Goal: Use online tool/utility: Utilize a website feature to perform a specific function

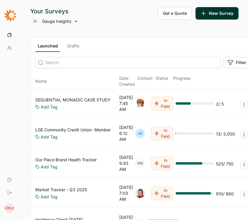
click at [68, 17] on div "GI Gauge Insights" at bounding box center [54, 21] width 48 height 9
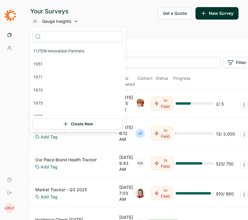
click at [101, 16] on div "Your Surveys GI Gauge Insights Get a Quote New Survey" at bounding box center [134, 16] width 208 height 19
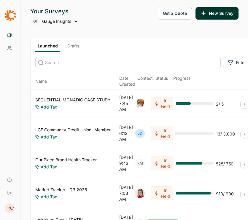
click at [51, 17] on div "GI Gauge Insights" at bounding box center [54, 21] width 48 height 9
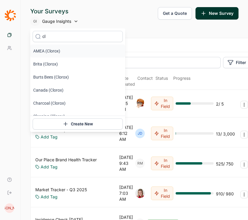
type input "c"
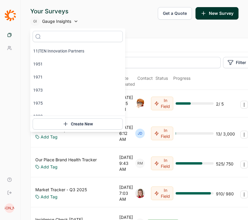
scroll to position [1326, 0]
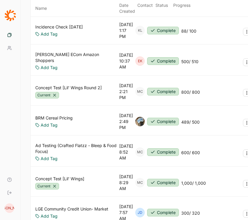
scroll to position [0, 0]
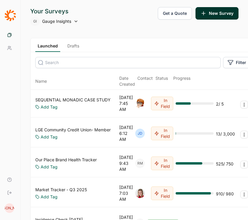
click at [63, 21] on span "Gauge Insights" at bounding box center [56, 21] width 29 height 6
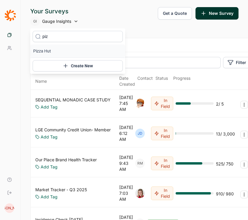
type input "pizz"
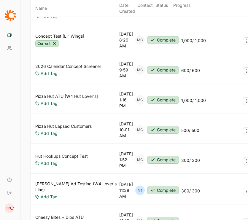
scroll to position [126, 0]
